Goal: Task Accomplishment & Management: Use online tool/utility

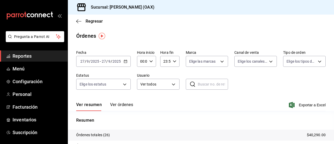
click at [262, 97] on div "Ver resumen Ver órdenes Exportar a Excel" at bounding box center [200, 103] width 249 height 15
click at [24, 66] on span "Menú" at bounding box center [38, 68] width 51 height 7
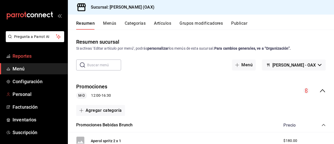
click at [22, 59] on span "Reportes" at bounding box center [38, 56] width 51 height 7
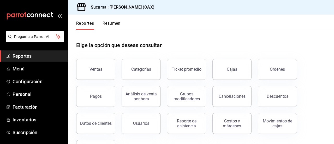
click at [96, 72] on button "Ventas" at bounding box center [95, 69] width 39 height 21
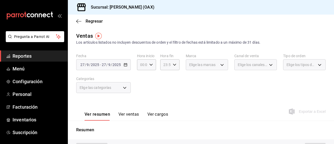
click at [125, 89] on div "Elige las categorías" at bounding box center [103, 87] width 54 height 11
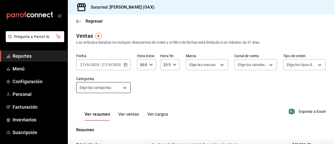
click at [125, 89] on body "Pregunta a Parrot AI Reportes Menú Configuración Personal Facturación Inventari…" at bounding box center [167, 72] width 334 height 144
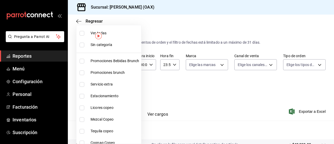
click at [101, 61] on span "Promociones Bebidas Brunch" at bounding box center [114, 60] width 48 height 5
type input "8ed44f33-4397-48eb-a10c-df725be60192"
checkbox input "true"
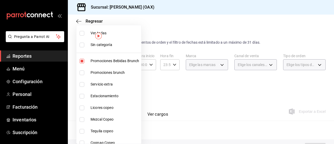
click at [99, 71] on span "Promociones brunch" at bounding box center [114, 72] width 48 height 5
type input "8ed44f33-4397-48eb-a10c-df725be60192,463459c9-37eb-4576-8402-f641077c2631"
checkbox input "true"
click at [102, 110] on span "Licores copeo" at bounding box center [114, 107] width 48 height 5
type input "8ed44f33-4397-48eb-a10c-df725be60192,463459c9-37eb-4576-8402-f641077c2631,53139…"
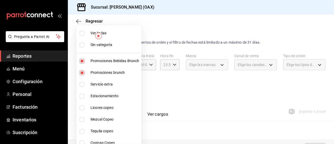
checkbox input "true"
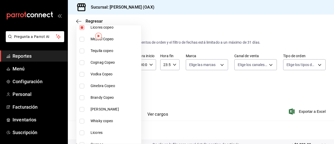
scroll to position [82, 0]
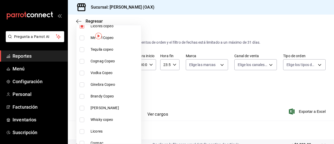
click at [111, 37] on span "Mezcal Copeo" at bounding box center [114, 37] width 48 height 5
type input "8ed44f33-4397-48eb-a10c-df725be60192,463459c9-37eb-4576-8402-f641077c2631,53139…"
checkbox input "true"
click at [109, 47] on span "Tequila copeo" at bounding box center [114, 49] width 48 height 5
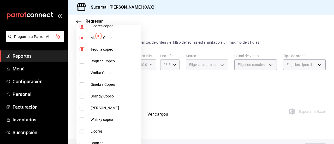
type input "8ed44f33-4397-48eb-a10c-df725be60192,463459c9-37eb-4576-8402-f641077c2631,53139…"
checkbox input "true"
click at [103, 60] on span "Cognag Copeo" at bounding box center [114, 61] width 48 height 5
click at [103, 71] on span "Vodka Copeo" at bounding box center [114, 72] width 48 height 5
type input "8ed44f33-4397-48eb-a10c-df725be60192,463459c9-37eb-4576-8402-f641077c2631,53139…"
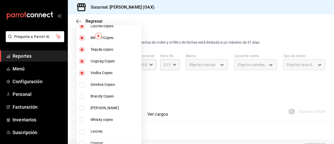
checkbox input "true"
click at [99, 88] on li "Ginebra Copeo" at bounding box center [108, 85] width 65 height 12
click at [101, 96] on span "Brandy Copeo" at bounding box center [114, 96] width 48 height 5
click at [99, 106] on span "[PERSON_NAME]" at bounding box center [114, 108] width 48 height 5
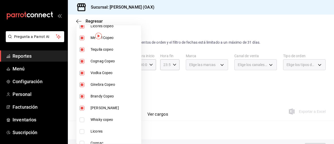
type input "8ed44f33-4397-48eb-a10c-df725be60192,463459c9-37eb-4576-8402-f641077c2631,53139…"
checkbox input "true"
click at [99, 120] on span "Whisky copeo" at bounding box center [114, 119] width 48 height 5
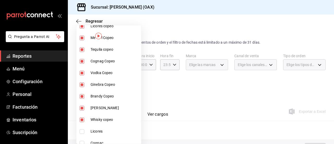
type input "8ed44f33-4397-48eb-a10c-df725be60192,463459c9-37eb-4576-8402-f641077c2631,53139…"
checkbox input "true"
click at [100, 132] on span "Licores" at bounding box center [114, 131] width 48 height 5
type input "8ed44f33-4397-48eb-a10c-df725be60192,463459c9-37eb-4576-8402-f641077c2631,53139…"
checkbox input "true"
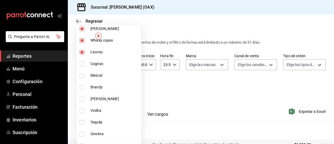
scroll to position [162, 0]
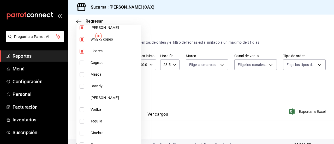
click at [95, 64] on span "Cognac" at bounding box center [114, 62] width 48 height 5
type input "8ed44f33-4397-48eb-a10c-df725be60192,463459c9-37eb-4576-8402-f641077c2631,53139…"
checkbox input "true"
click at [96, 76] on span "Mezcal" at bounding box center [114, 74] width 48 height 5
type input "8ed44f33-4397-48eb-a10c-df725be60192,463459c9-37eb-4576-8402-f641077c2631,53139…"
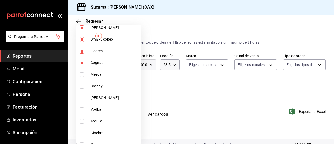
checkbox input "true"
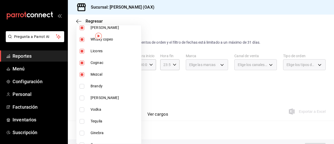
click at [94, 88] on span "Brandy" at bounding box center [114, 86] width 48 height 5
type input "8ed44f33-4397-48eb-a10c-df725be60192,463459c9-37eb-4576-8402-f641077c2631,53139…"
checkbox input "true"
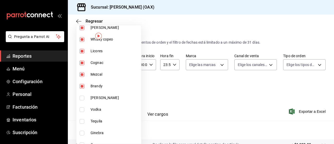
click at [95, 100] on span "[PERSON_NAME]" at bounding box center [114, 97] width 48 height 5
type input "8ed44f33-4397-48eb-a10c-df725be60192,463459c9-37eb-4576-8402-f641077c2631,53139…"
checkbox input "true"
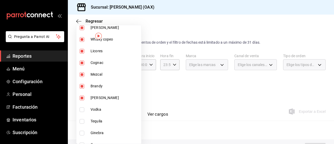
click at [95, 110] on span "Vodka" at bounding box center [114, 109] width 48 height 5
type input "8ed44f33-4397-48eb-a10c-df725be60192,463459c9-37eb-4576-8402-f641077c2631,53139…"
checkbox input "true"
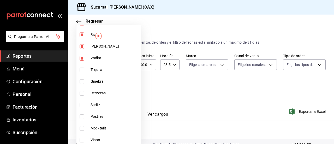
scroll to position [215, 0]
click at [100, 69] on span "Tequila" at bounding box center [114, 68] width 48 height 5
type input "8ed44f33-4397-48eb-a10c-df725be60192,463459c9-37eb-4576-8402-f641077c2631,53139…"
checkbox input "true"
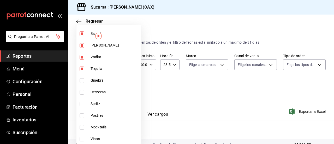
click at [99, 79] on span "Ginebra" at bounding box center [114, 80] width 48 height 5
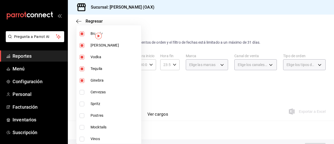
type input "8ed44f33-4397-48eb-a10c-df725be60192,463459c9-37eb-4576-8402-f641077c2631,53139…"
checkbox input "true"
click at [99, 92] on span "Cervezas" at bounding box center [114, 92] width 48 height 5
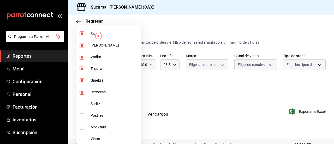
type input "8ed44f33-4397-48eb-a10c-df725be60192,463459c9-37eb-4576-8402-f641077c2631,53139…"
checkbox input "true"
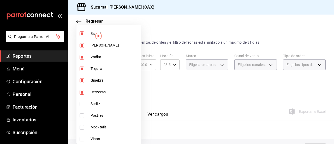
click at [95, 106] on span "Spritz" at bounding box center [114, 103] width 48 height 5
click at [96, 117] on span "Postres" at bounding box center [114, 115] width 48 height 5
type input "8ed44f33-4397-48eb-a10c-df725be60192,463459c9-37eb-4576-8402-f641077c2631,53139…"
checkbox input "true"
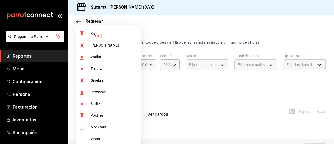
drag, startPoint x: 104, startPoint y: 117, endPoint x: 140, endPoint y: 86, distance: 47.4
click at [104, 117] on span "Postres" at bounding box center [114, 115] width 48 height 5
type input "8ed44f33-4397-48eb-a10c-df725be60192,463459c9-37eb-4576-8402-f641077c2631,53139…"
checkbox input "false"
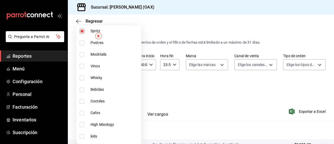
scroll to position [289, 0]
click at [100, 53] on span "Mocktails" at bounding box center [114, 53] width 48 height 5
type input "8ed44f33-4397-48eb-a10c-df725be60192,463459c9-37eb-4576-8402-f641077c2631,53139…"
checkbox input "true"
click at [97, 64] on span "Vinos" at bounding box center [114, 65] width 48 height 5
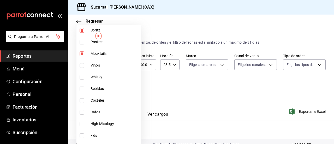
click at [98, 79] on span "Whisky" at bounding box center [114, 77] width 48 height 5
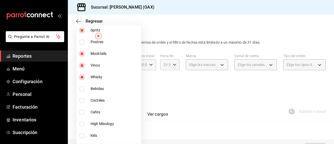
type input "8ed44f33-4397-48eb-a10c-df725be60192,463459c9-37eb-4576-8402-f641077c2631,53139…"
checkbox input "true"
click at [99, 90] on span "Bebidas" at bounding box center [114, 88] width 48 height 5
click at [101, 101] on span "Cocteles" at bounding box center [114, 100] width 48 height 5
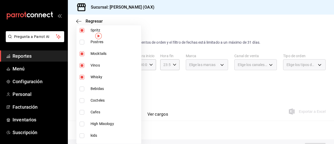
type input "8ed44f33-4397-48eb-a10c-df725be60192,463459c9-37eb-4576-8402-f641077c2631,53139…"
checkbox input "true"
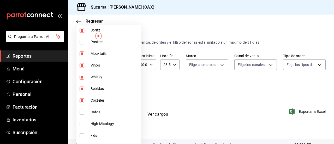
click at [96, 114] on span "Cafes" at bounding box center [114, 112] width 48 height 5
click at [100, 121] on li "High Mixology" at bounding box center [108, 124] width 65 height 12
click at [81, 124] on input "checkbox" at bounding box center [82, 124] width 5 height 5
checkbox input "false"
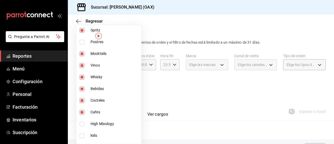
type input "8ed44f33-4397-48eb-a10c-df725be60192,463459c9-37eb-4576-8402-f641077c2631,53139…"
checkbox input "true"
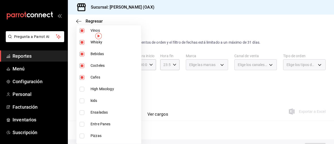
scroll to position [329, 0]
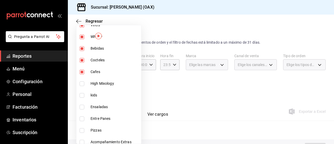
click at [107, 87] on li "High Mixology" at bounding box center [108, 84] width 65 height 12
type input "8ed44f33-4397-48eb-a10c-df725be60192,463459c9-37eb-4576-8402-f641077c2631,53139…"
checkbox input "true"
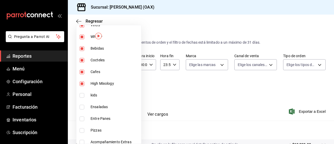
click at [200, 99] on div at bounding box center [167, 72] width 334 height 144
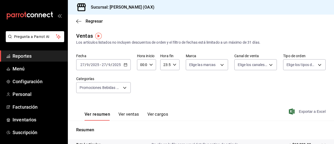
click at [304, 111] on span "Exportar a Excel" at bounding box center [308, 112] width 36 height 6
